Goal: Navigation & Orientation: Find specific page/section

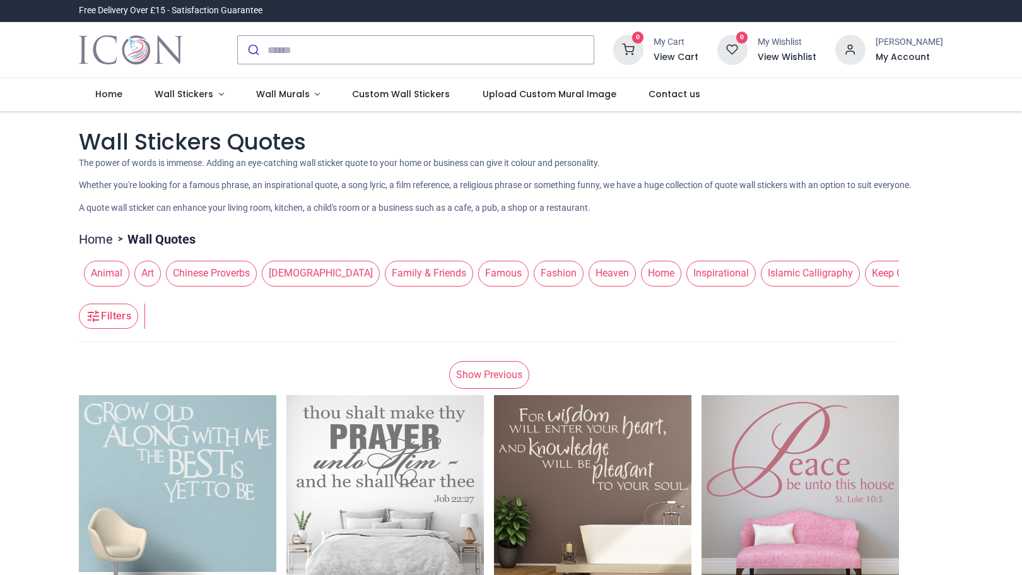
click at [686, 283] on span "Inspirational" at bounding box center [720, 272] width 69 height 25
click at [686, 275] on span "Inspirational" at bounding box center [720, 272] width 69 height 25
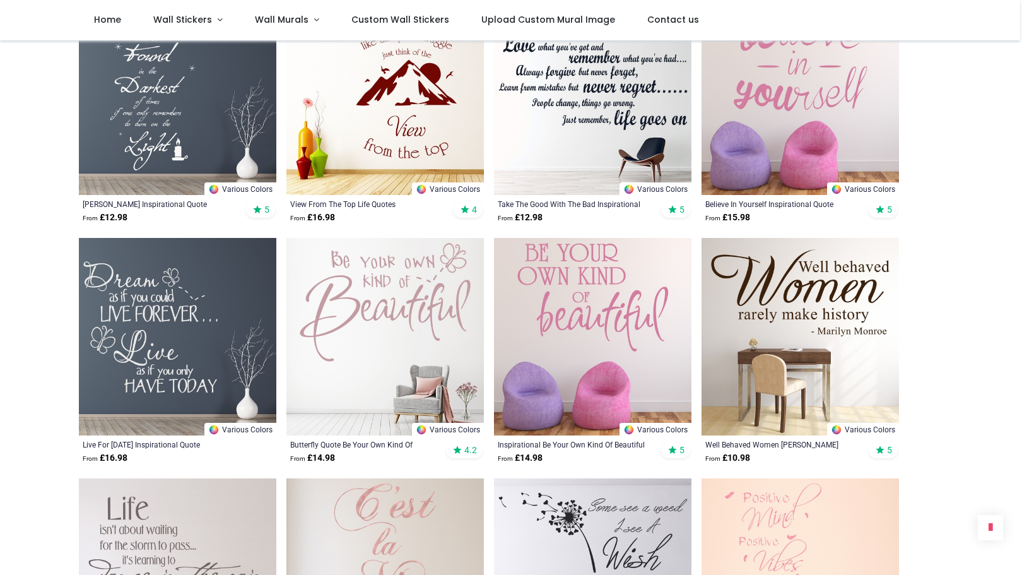
scroll to position [1020, 0]
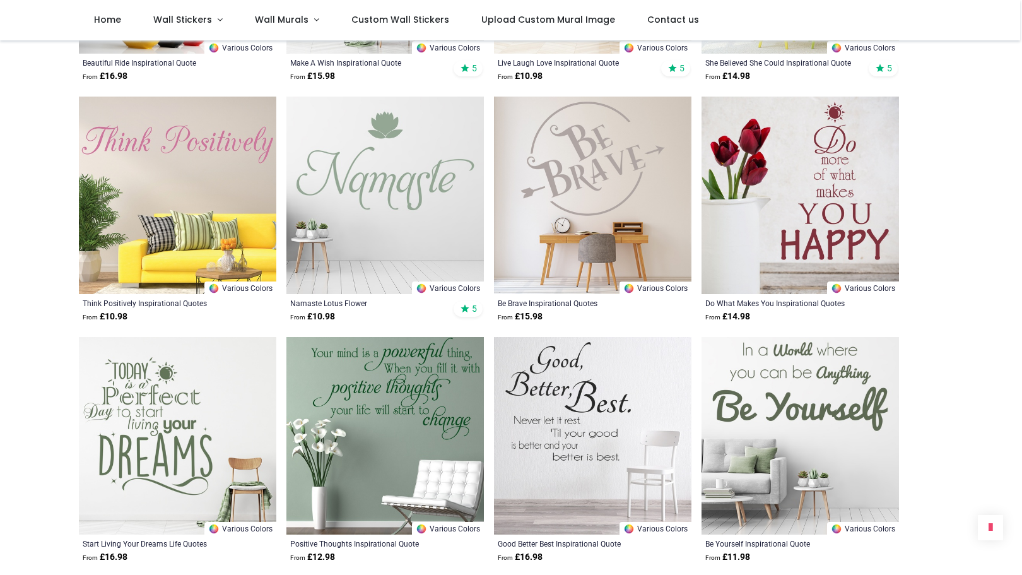
scroll to position [4549, 0]
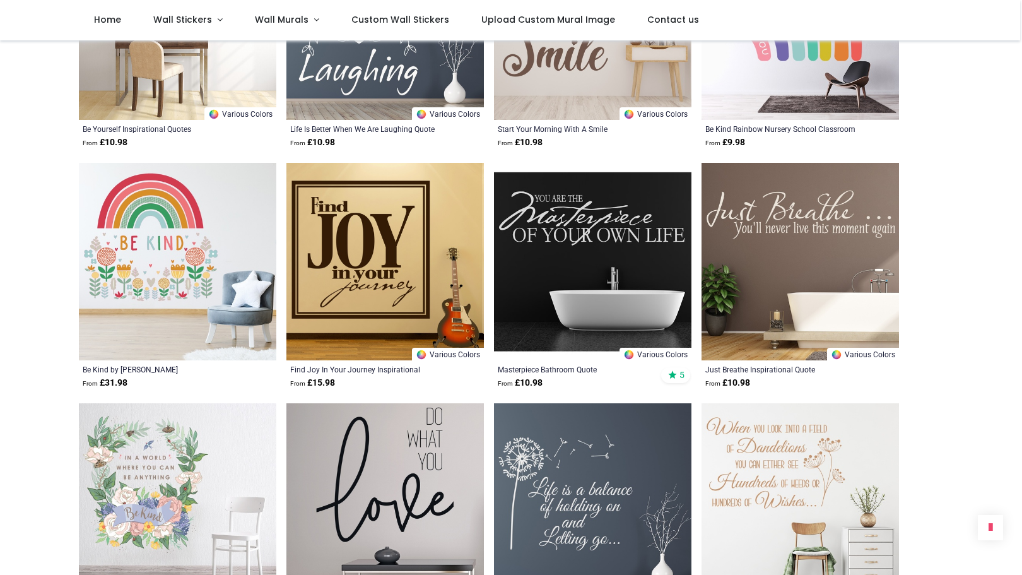
scroll to position [6304, 0]
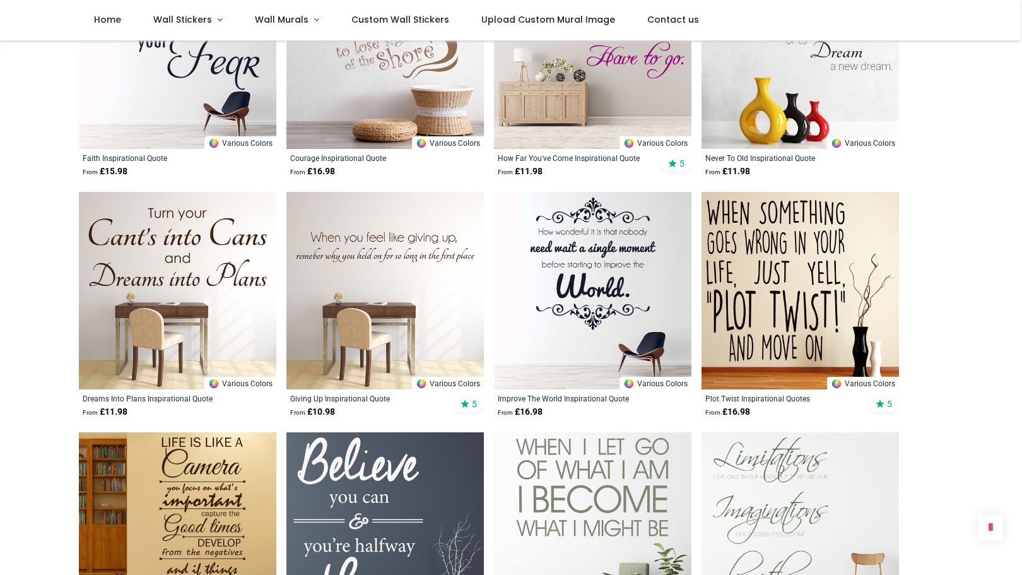
scroll to position [7831, 0]
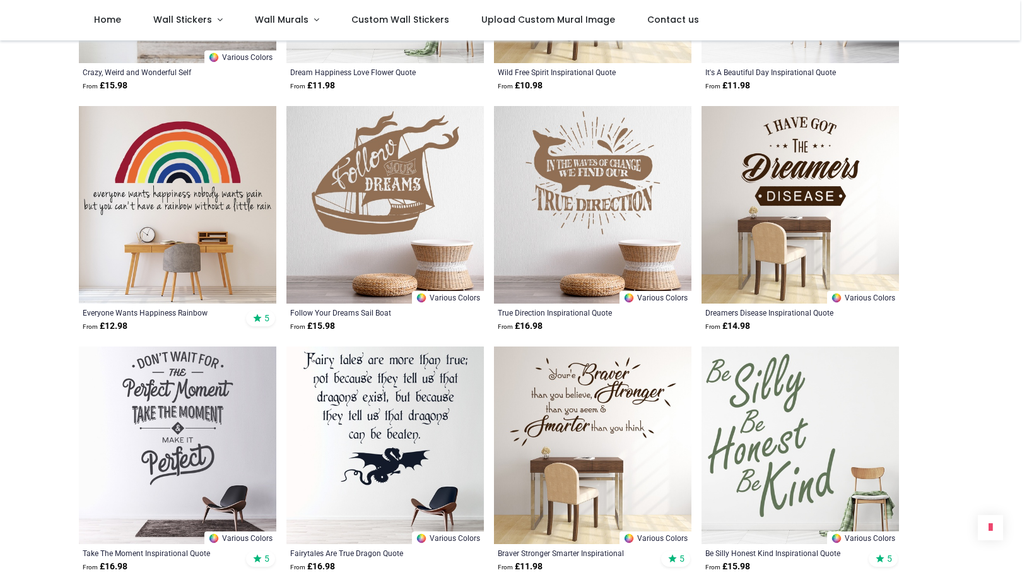
scroll to position [3795, 0]
